Goal: Information Seeking & Learning: Learn about a topic

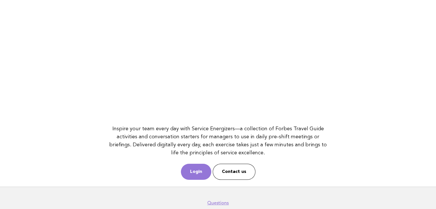
scroll to position [74, 0]
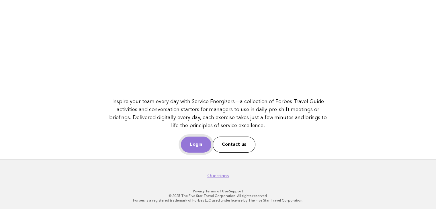
click at [194, 139] on link "Login" at bounding box center [196, 145] width 30 height 16
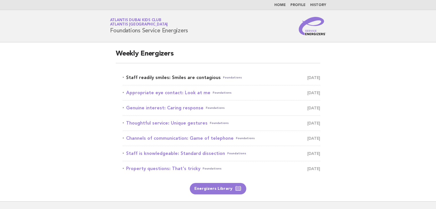
click at [179, 77] on link "Staff readily smiles: Smiles are contagious Foundations [DATE]" at bounding box center [222, 78] width 198 height 8
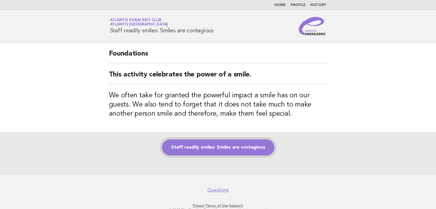
click at [246, 149] on link "Staff readily smiles: Smiles are contagious" at bounding box center [218, 148] width 112 height 16
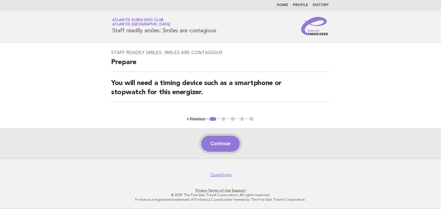
click at [231, 143] on button "Continue" at bounding box center [220, 144] width 38 height 16
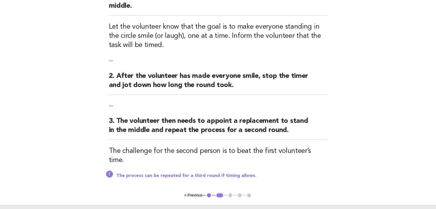
scroll to position [115, 0]
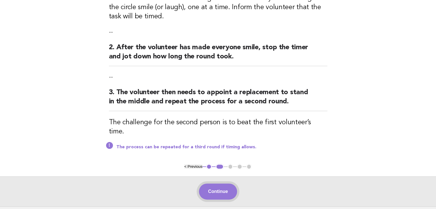
click at [229, 184] on button "Continue" at bounding box center [218, 192] width 38 height 16
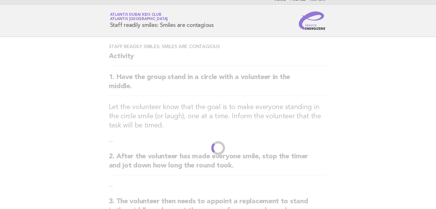
scroll to position [0, 0]
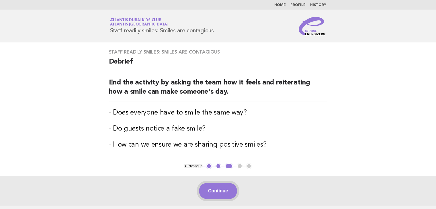
click at [234, 192] on button "Continue" at bounding box center [218, 191] width 38 height 16
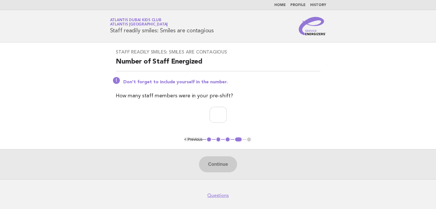
click at [195, 139] on button "< Previous" at bounding box center [194, 139] width 18 height 4
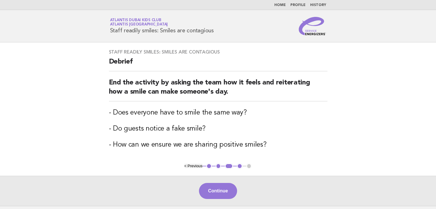
click at [359, 94] on main "Staff readily smiles: Smiles are contagious Debrief End the activity by asking …" at bounding box center [218, 124] width 436 height 164
click at [217, 193] on button "Continue" at bounding box center [218, 191] width 38 height 16
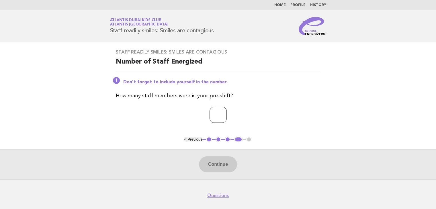
click at [210, 113] on input "number" at bounding box center [218, 115] width 17 height 16
type input "*"
click at [217, 170] on button "Continue" at bounding box center [218, 165] width 38 height 16
